Goal: Find specific fact: Find specific fact

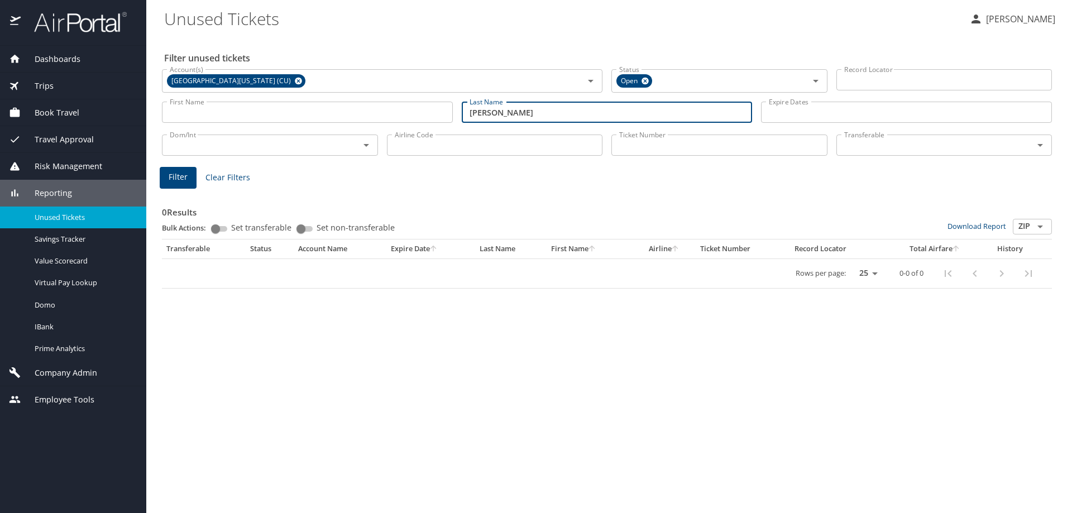
drag, startPoint x: 495, startPoint y: 113, endPoint x: 455, endPoint y: 113, distance: 40.2
click at [455, 113] on div "First Name First Name Last Name [PERSON_NAME] Last Name Expire Dates Expire Dat…" at bounding box center [607, 113] width 899 height 40
type input "Sham"
click at [179, 171] on span "Filter" at bounding box center [178, 177] width 19 height 14
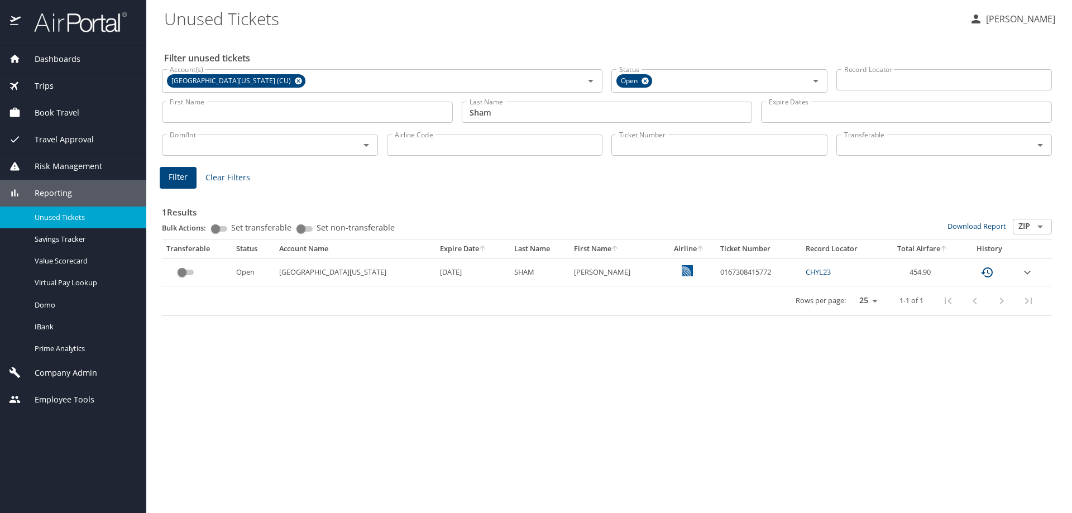
click at [535, 331] on div "Filter unused tickets Account(s) [GEOGRAPHIC_DATA][US_STATE] (CU) Account(s) St…" at bounding box center [609, 275] width 890 height 478
drag, startPoint x: 750, startPoint y: 270, endPoint x: 695, endPoint y: 272, distance: 54.2
click at [716, 272] on td "0167308415772" at bounding box center [759, 272] width 86 height 27
copy td "0167308415772"
click at [687, 330] on div "Filter unused tickets Account(s) [GEOGRAPHIC_DATA][US_STATE] (CU) Account(s) St…" at bounding box center [609, 275] width 890 height 478
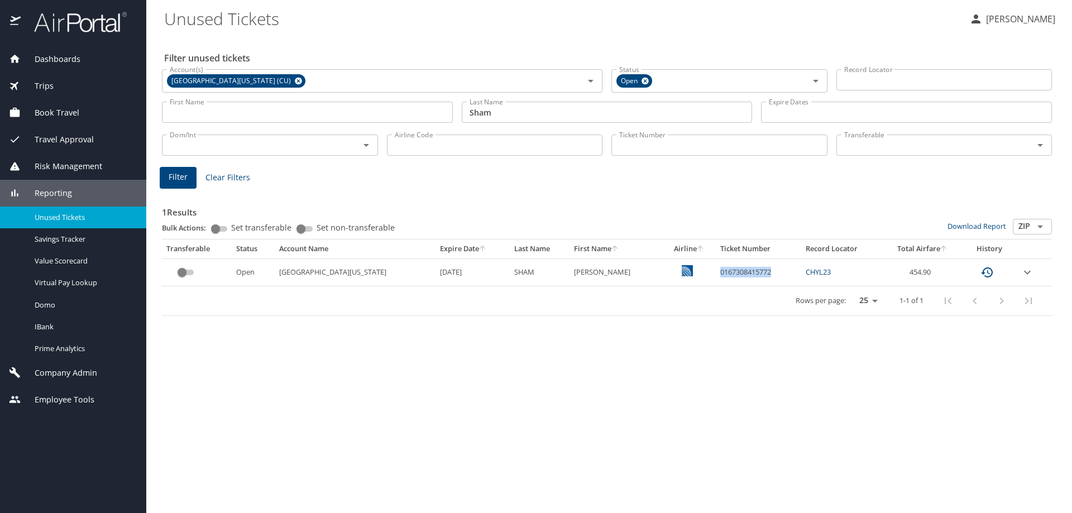
drag, startPoint x: 750, startPoint y: 270, endPoint x: 693, endPoint y: 274, distance: 56.6
click at [716, 274] on td "0167308415772" at bounding box center [759, 272] width 86 height 27
copy td "0167308415772"
click at [674, 287] on div "Rows per page: 25 50 100 1-1 of 1" at bounding box center [604, 301] width 877 height 29
drag, startPoint x: 747, startPoint y: 276, endPoint x: 697, endPoint y: 272, distance: 51.0
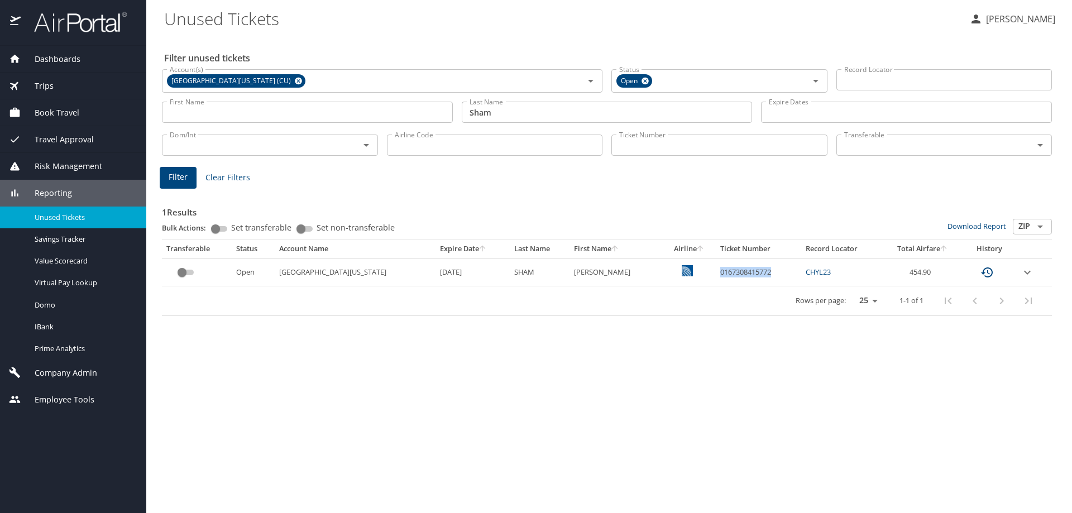
click at [716, 272] on td "0167308415772" at bounding box center [759, 272] width 86 height 27
copy td "0167308415772"
click at [756, 273] on td "0167308415772" at bounding box center [759, 272] width 86 height 27
drag, startPoint x: 753, startPoint y: 270, endPoint x: 694, endPoint y: 274, distance: 58.8
click at [716, 274] on td "0167308415772" at bounding box center [759, 272] width 86 height 27
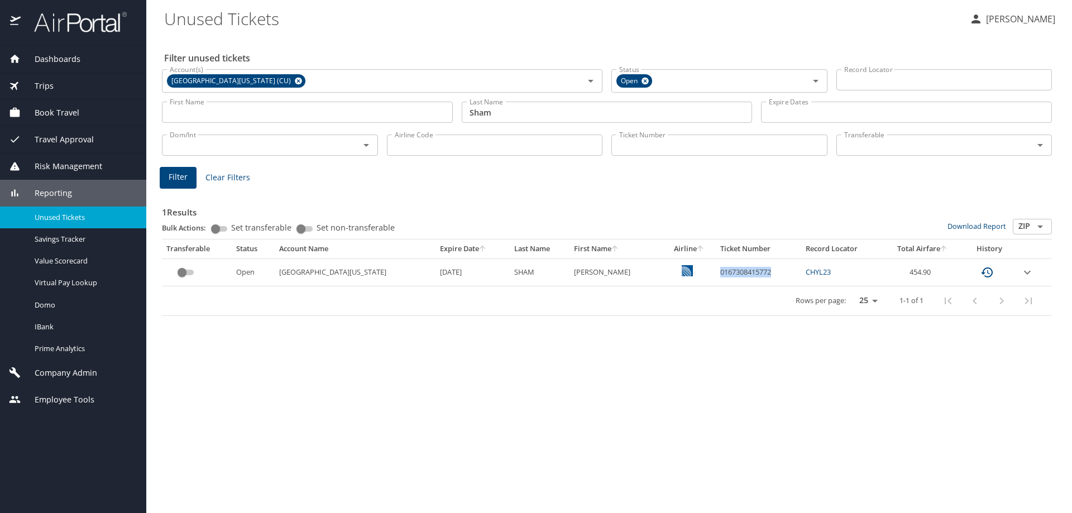
copy td "0167308415772"
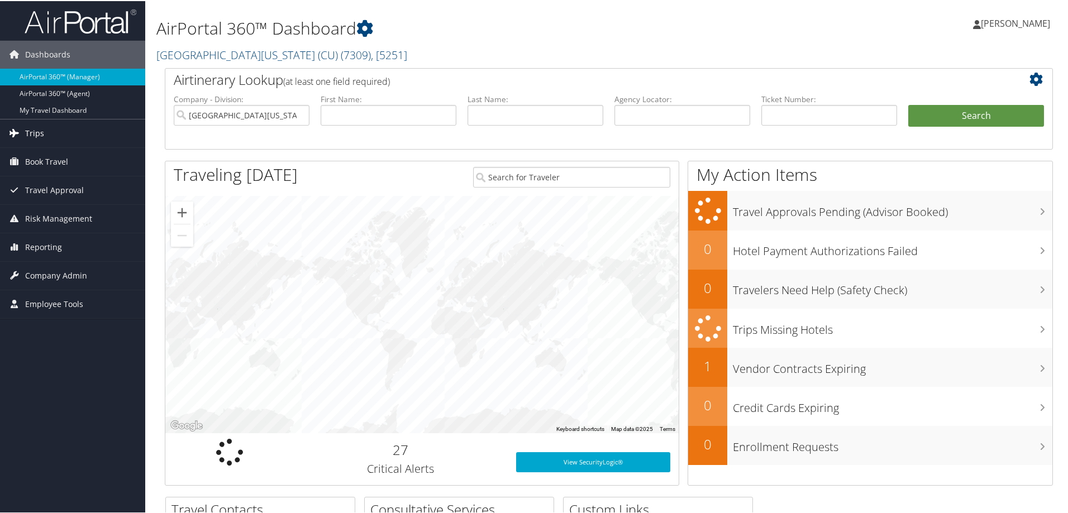
click at [45, 137] on link "Trips" at bounding box center [72, 132] width 145 height 28
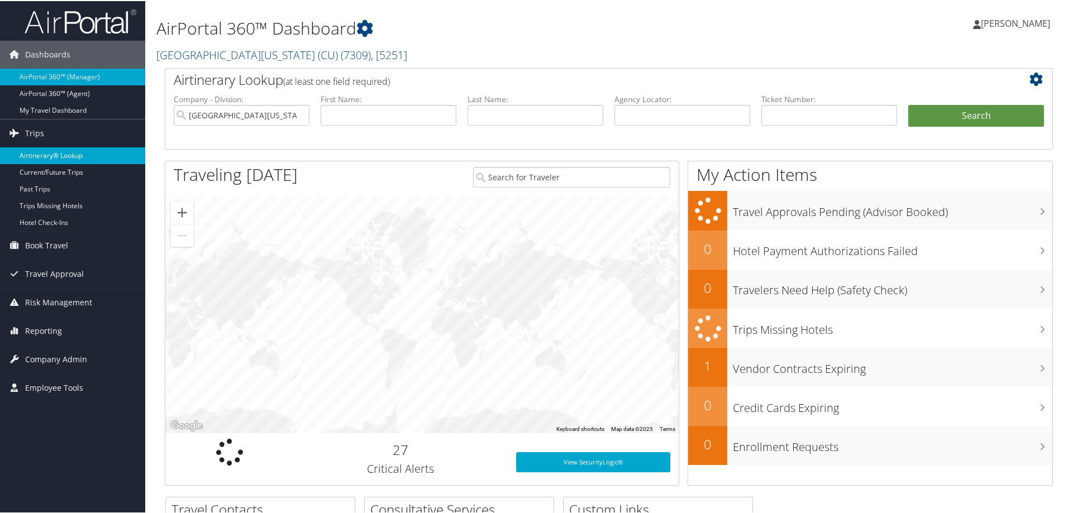
click at [58, 159] on link "Airtinerary® Lookup" at bounding box center [72, 154] width 145 height 17
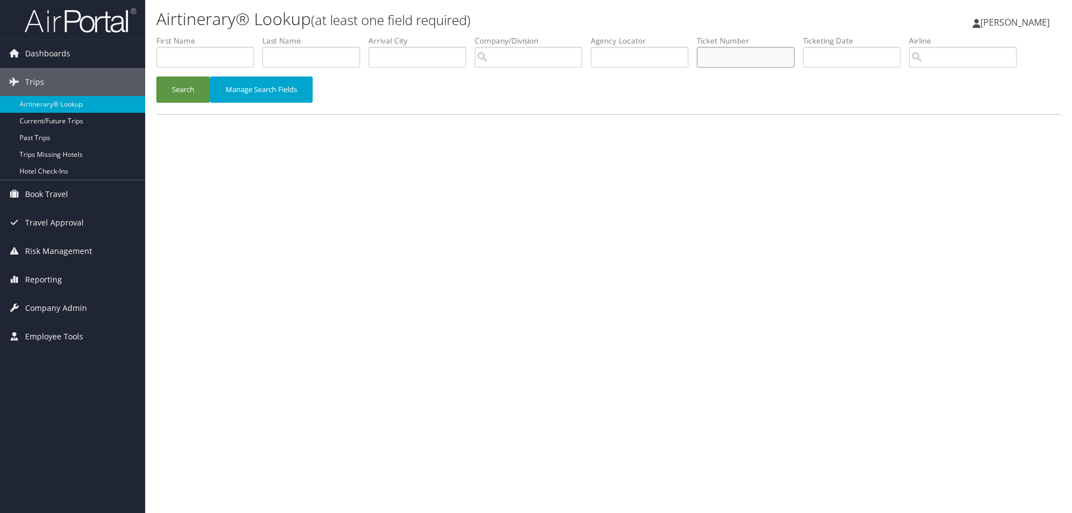
click at [718, 60] on input "text" at bounding box center [746, 57] width 98 height 21
paste input "0167308415772"
type input "0167308415772"
click at [189, 90] on button "Search" at bounding box center [183, 90] width 54 height 26
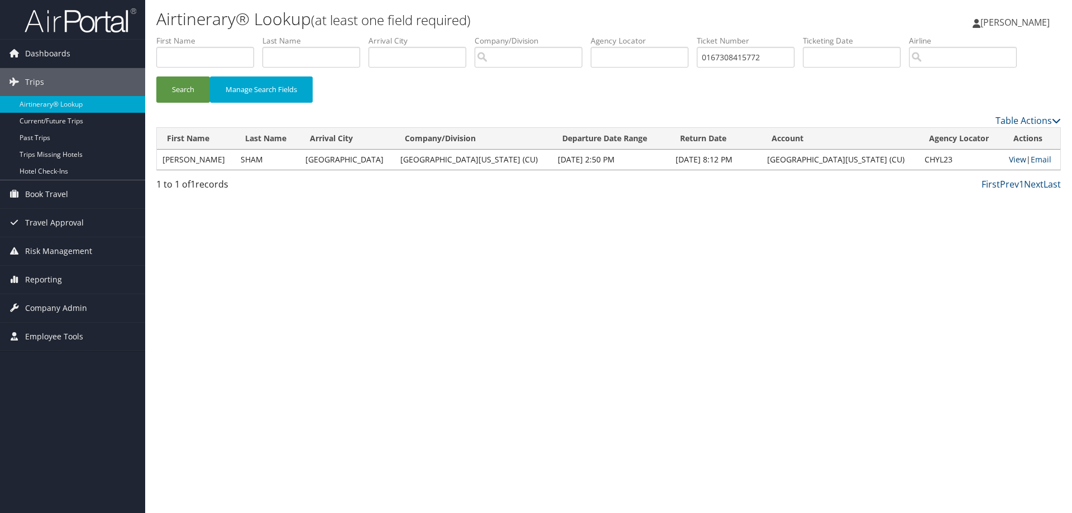
click at [1009, 158] on link "View" at bounding box center [1017, 159] width 17 height 11
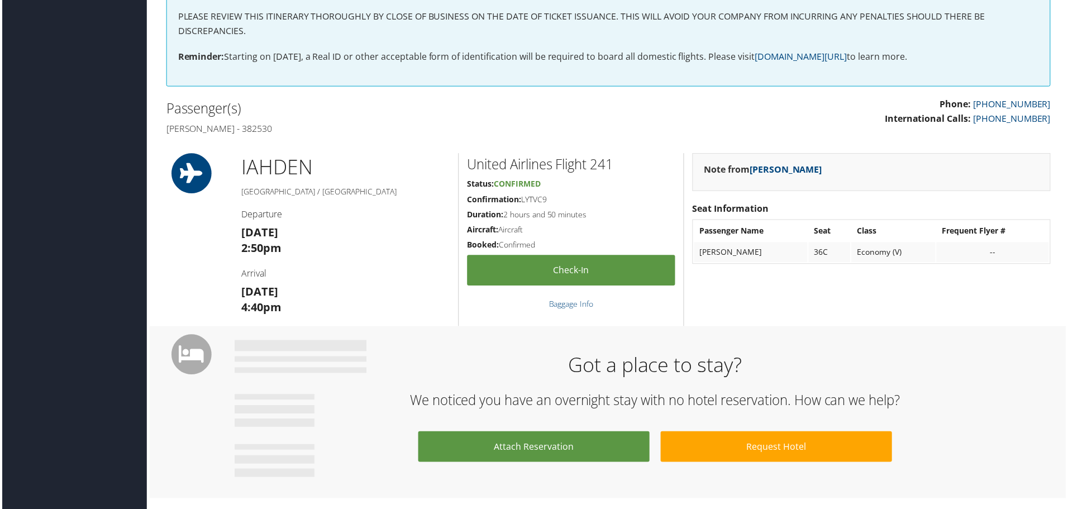
scroll to position [391, 0]
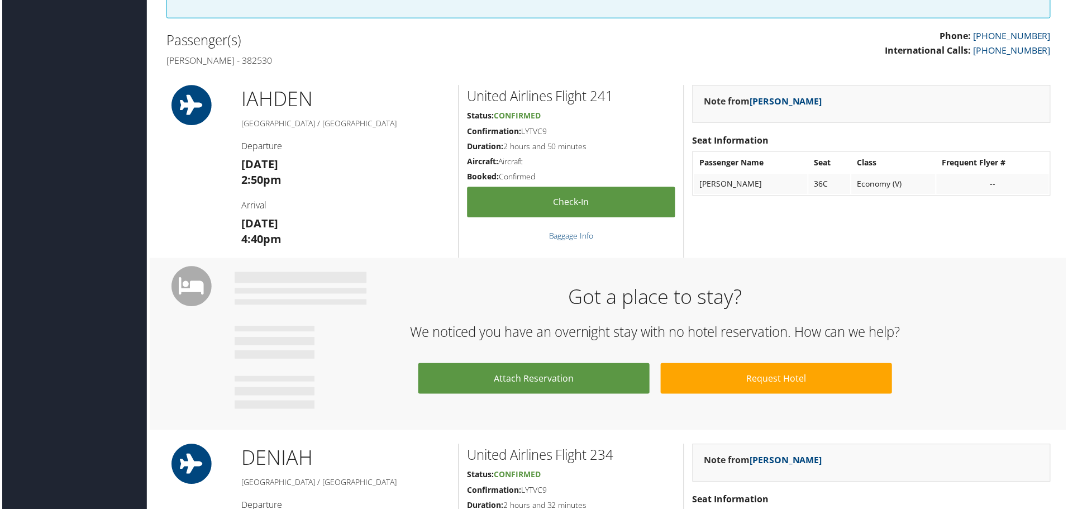
drag, startPoint x: 550, startPoint y: 136, endPoint x: 523, endPoint y: 135, distance: 26.8
click at [523, 135] on h5 "Confirmation: LYTVC9" at bounding box center [571, 131] width 209 height 11
copy h5 "LYTVC9"
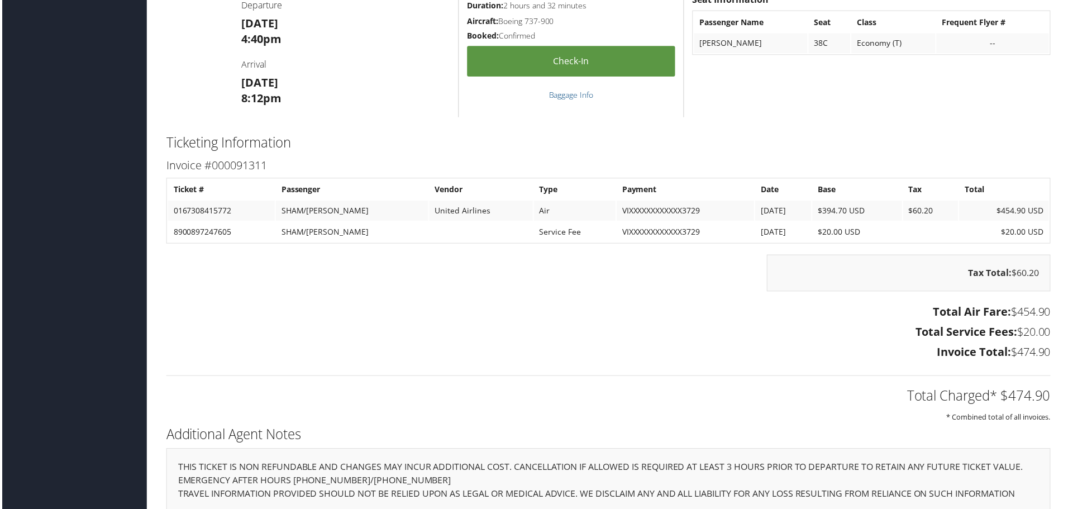
scroll to position [961, 0]
